Goal: Information Seeking & Learning: Learn about a topic

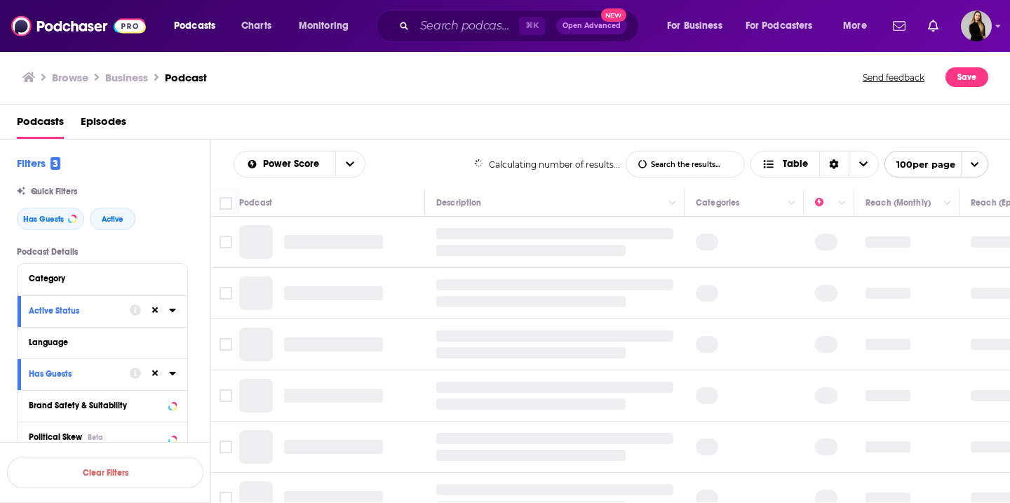
click at [470, 25] on input "Search podcasts, credits, & more..." at bounding box center [467, 26] width 105 height 22
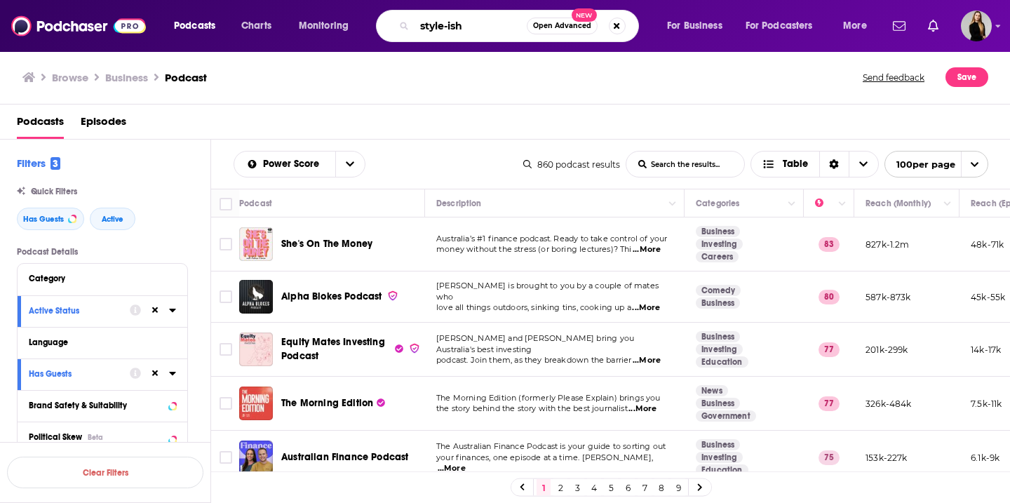
type input "style-ish"
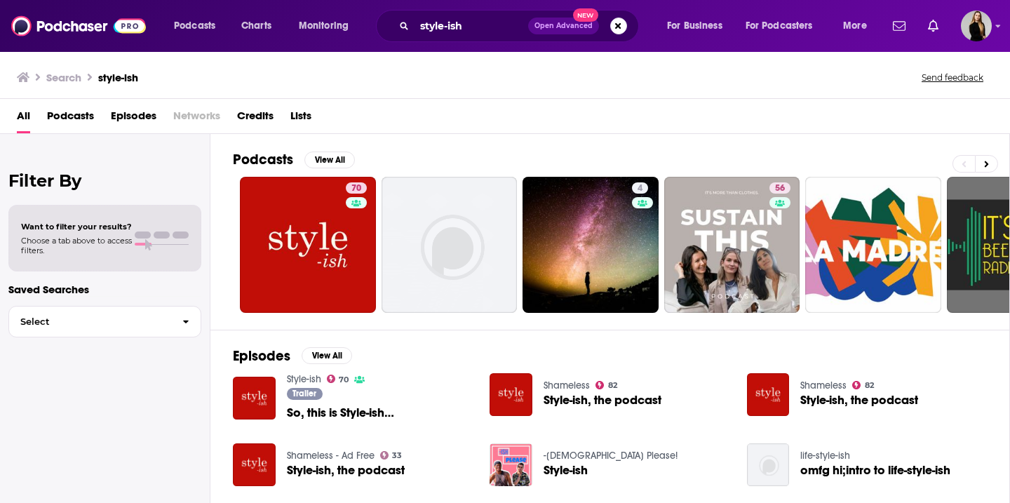
click at [335, 408] on span "So, this is Style-ish…" at bounding box center [340, 413] width 107 height 12
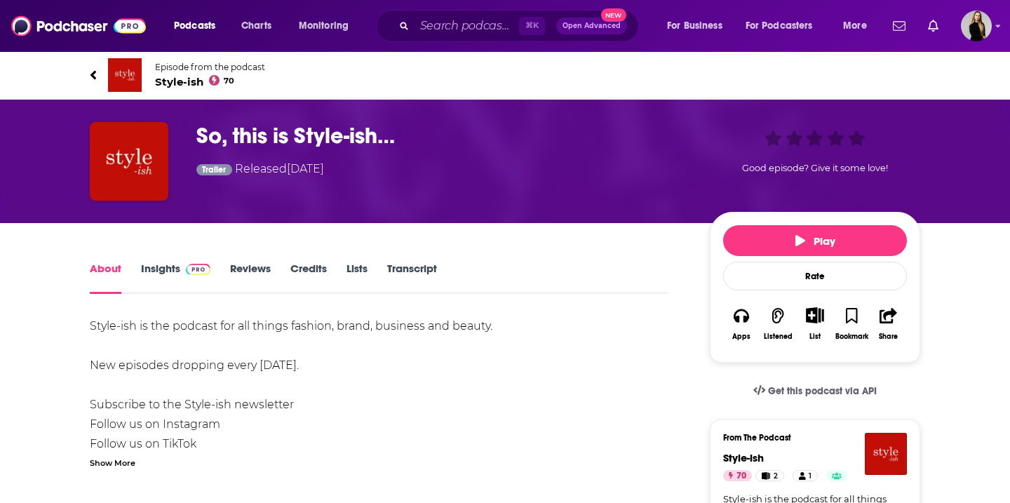
click at [166, 266] on link "Insights" at bounding box center [175, 278] width 69 height 32
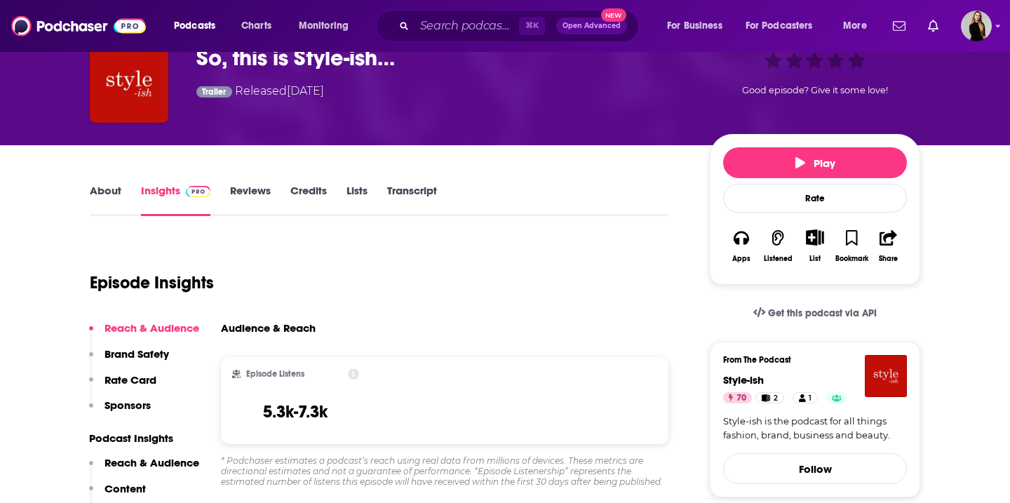
scroll to position [95, 0]
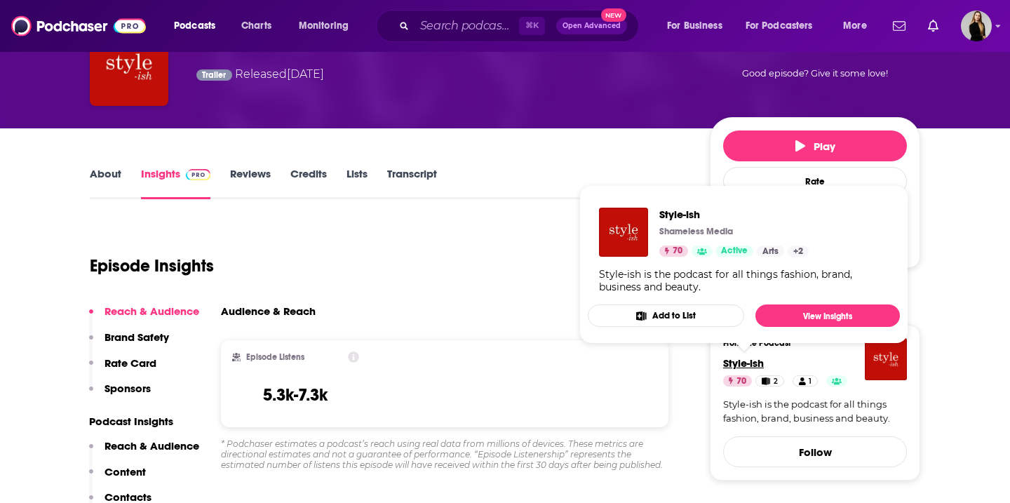
click at [758, 363] on span "Style-ish" at bounding box center [743, 362] width 41 height 13
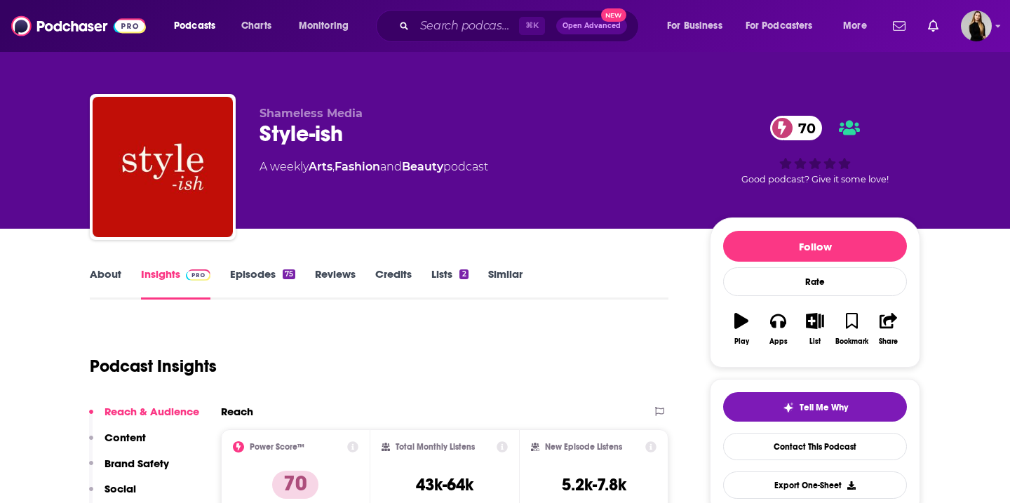
click at [261, 276] on link "Episodes 75" at bounding box center [262, 283] width 65 height 32
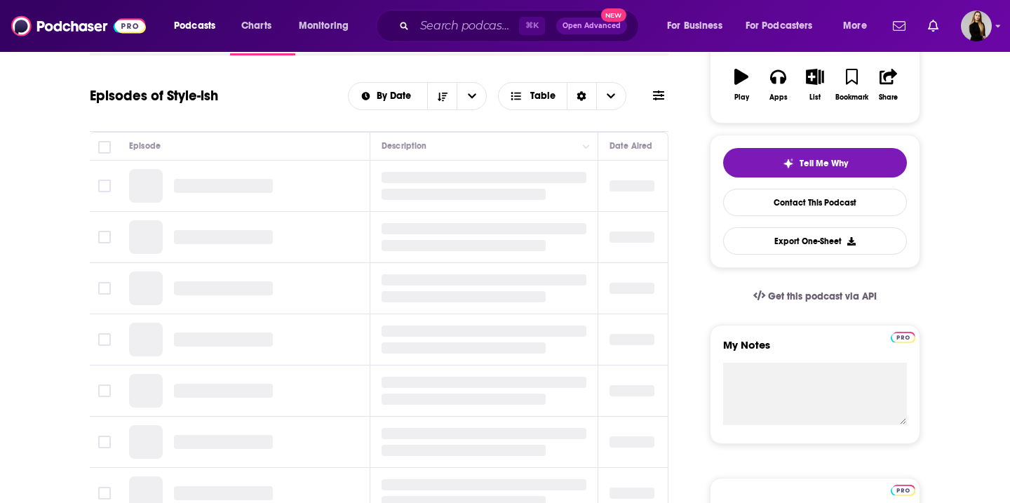
scroll to position [253, 0]
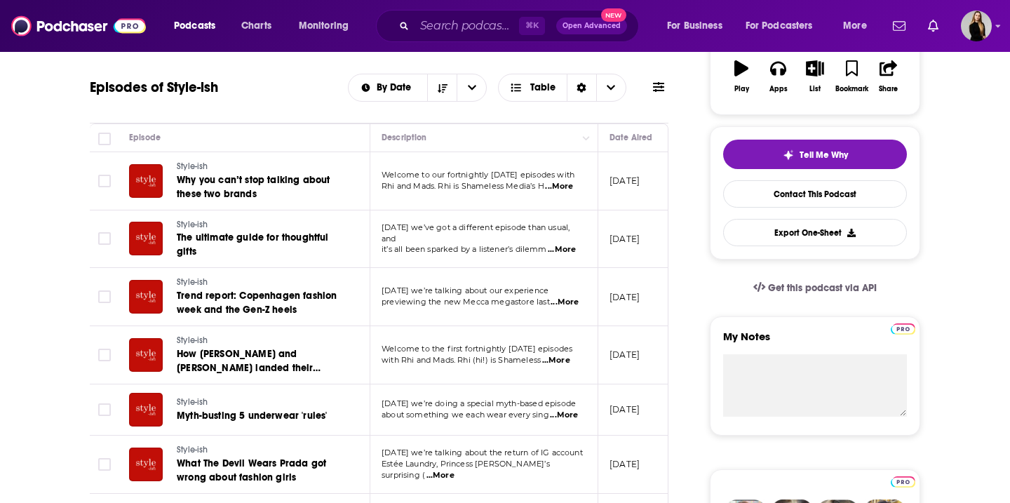
click at [570, 185] on span "...More" at bounding box center [559, 186] width 28 height 11
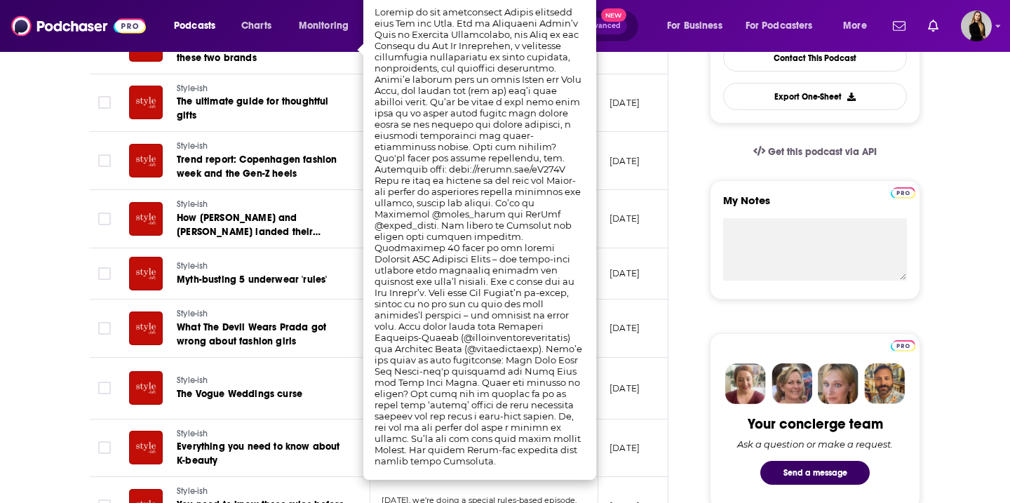
scroll to position [389, 0]
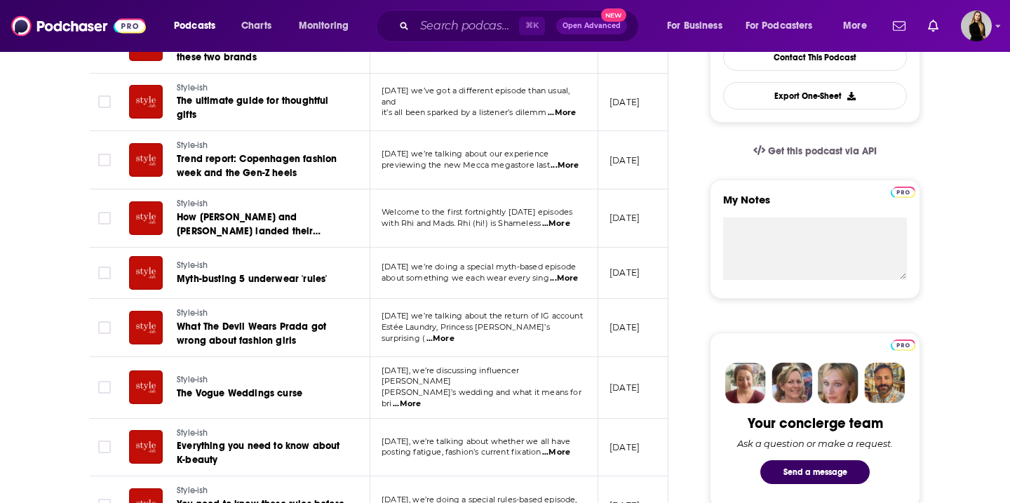
click at [640, 217] on p "[DATE]" at bounding box center [625, 218] width 30 height 12
click at [571, 110] on span "...More" at bounding box center [562, 112] width 28 height 11
click at [658, 192] on td "[DATE]" at bounding box center [644, 218] width 91 height 58
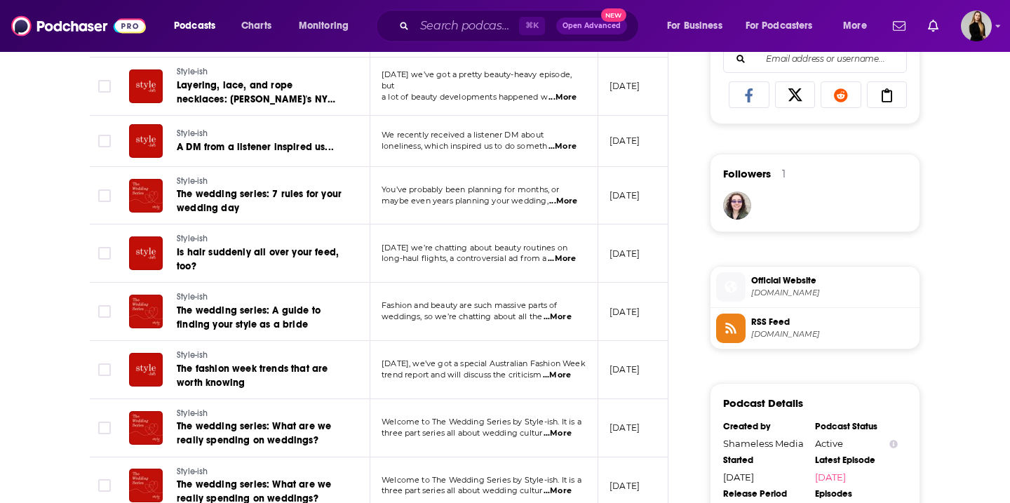
scroll to position [941, 0]
